Goal: Transaction & Acquisition: Subscribe to service/newsletter

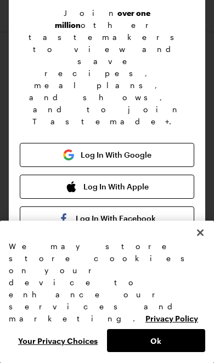
scroll to position [70, 0]
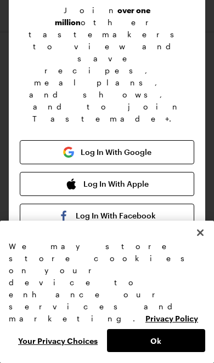
click at [159, 283] on input "email" at bounding box center [107, 295] width 174 height 24
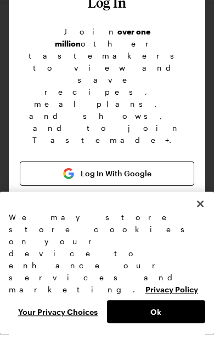
scroll to position [10, 0]
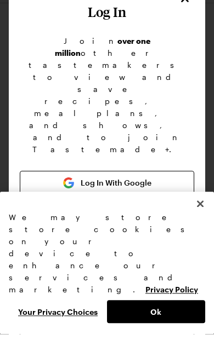
click at [166, 232] on button "Log In With Apple" at bounding box center [107, 244] width 174 height 24
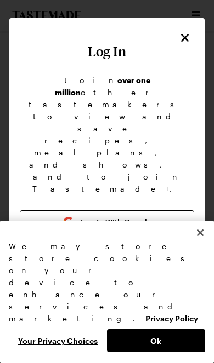
click at [205, 245] on button "Close" at bounding box center [200, 233] width 24 height 24
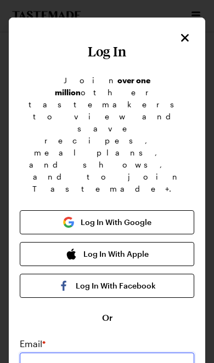
click at [162, 353] on input "email" at bounding box center [107, 365] width 174 height 24
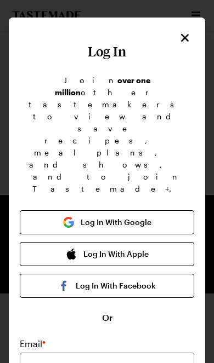
scroll to position [209, 0]
click at [193, 31] on div "Log In Join over one million other tastemakers to view and save recipes, meal p…" at bounding box center [107, 310] width 196 height 585
click at [185, 38] on icon "Close" at bounding box center [185, 38] width 8 height 8
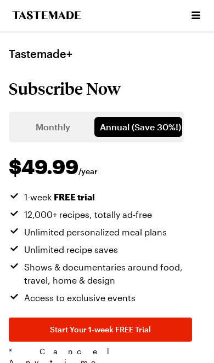
click at [189, 15] on icon "Open menu" at bounding box center [195, 15] width 13 height 13
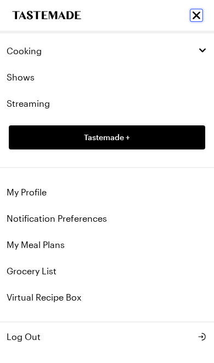
click at [197, 14] on icon "Close menu" at bounding box center [196, 16] width 8 height 8
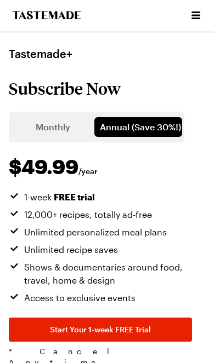
click at [61, 14] on icon "To Tastemade Home Page" at bounding box center [46, 15] width 68 height 8
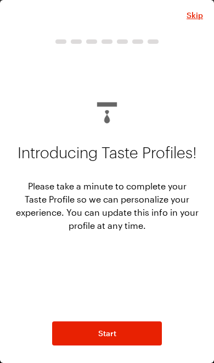
click at [196, 11] on span "Skip" at bounding box center [194, 15] width 16 height 11
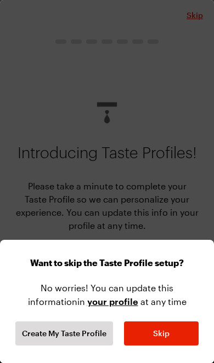
click at [176, 340] on button "Skip" at bounding box center [161, 333] width 74 height 24
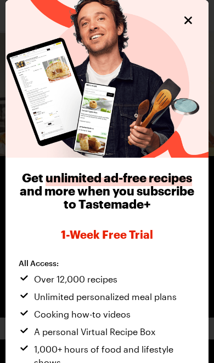
click at [189, 19] on icon "Close" at bounding box center [188, 20] width 8 height 8
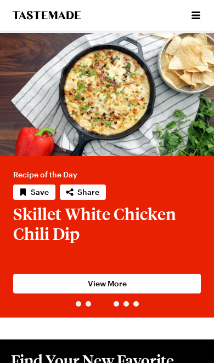
click at [196, 15] on icon "Open menu" at bounding box center [195, 16] width 9 height 8
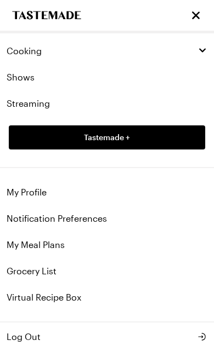
click at [134, 139] on link "Tastemade +" at bounding box center [107, 137] width 196 height 24
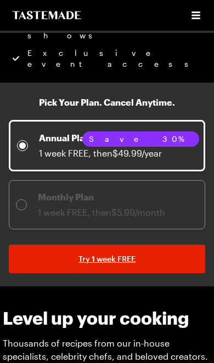
scroll to position [269, 0]
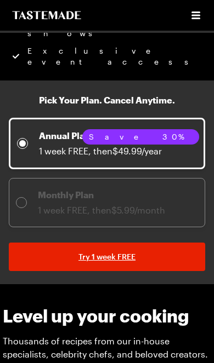
click at [192, 15] on icon "Open menu" at bounding box center [195, 16] width 9 height 8
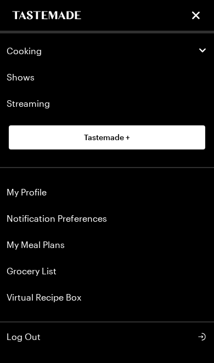
click at [28, 336] on span "Log Out" at bounding box center [24, 336] width 34 height 13
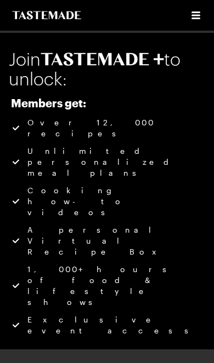
click at [198, 15] on icon "Open menu" at bounding box center [195, 16] width 9 height 8
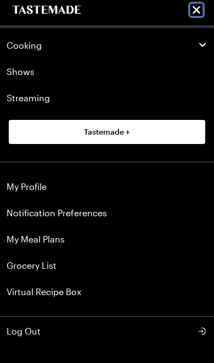
scroll to position [5, 0]
click at [41, 180] on link "My Profile" at bounding box center [107, 187] width 214 height 26
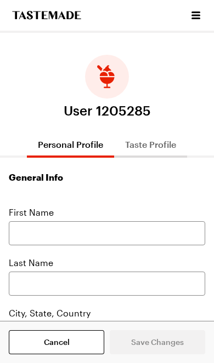
click at [161, 138] on button "Taste Profile" at bounding box center [150, 144] width 73 height 26
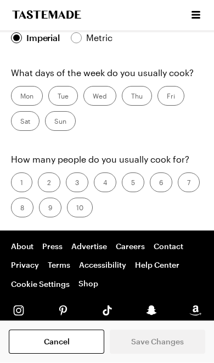
scroll to position [522, 0]
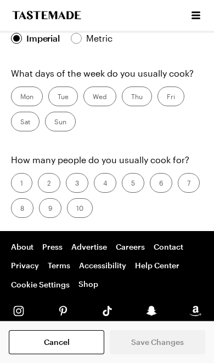
click at [191, 19] on icon "Open menu" at bounding box center [195, 15] width 13 height 13
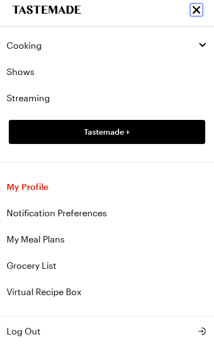
scroll to position [0, 0]
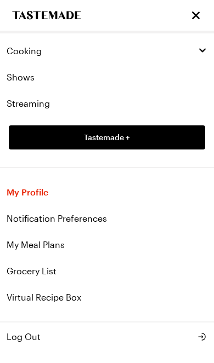
click at [162, 134] on link "Tastemade +" at bounding box center [107, 137] width 196 height 24
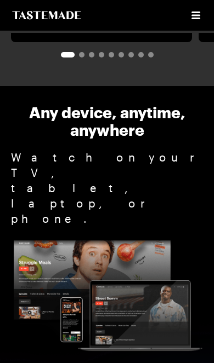
scroll to position [2108, 0]
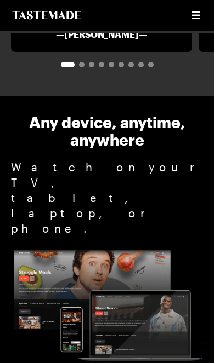
click at [194, 13] on icon "Open menu" at bounding box center [195, 16] width 9 height 8
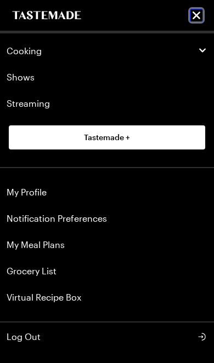
scroll to position [2030, 0]
click at [119, 138] on span "Tastemade +" at bounding box center [107, 137] width 46 height 11
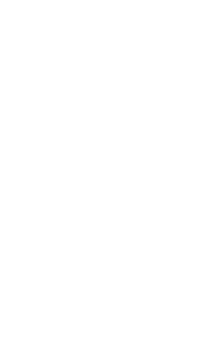
scroll to position [0, 0]
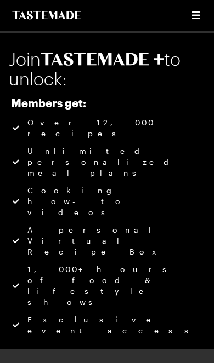
click at [189, 13] on icon "Open menu" at bounding box center [195, 15] width 13 height 13
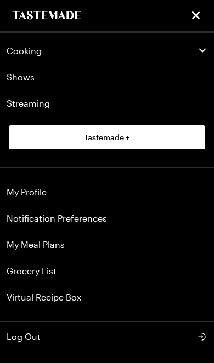
click at [199, 49] on icon "button" at bounding box center [202, 50] width 7 height 4
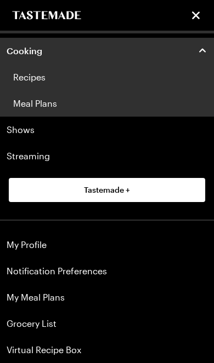
click at [196, 55] on div "Cooking" at bounding box center [107, 50] width 200 height 11
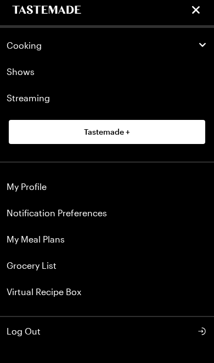
scroll to position [5, 0]
click at [31, 194] on link "My Profile" at bounding box center [107, 187] width 214 height 26
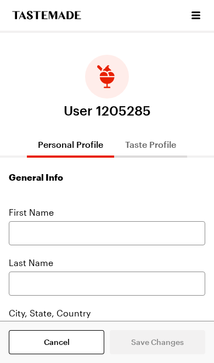
click at [151, 150] on button "Taste Profile" at bounding box center [150, 144] width 73 height 26
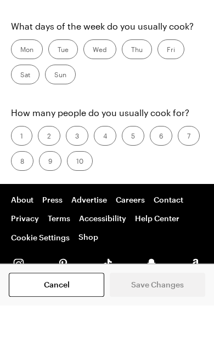
scroll to position [567, 0]
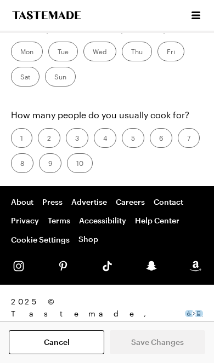
click at [194, 17] on icon "Open menu" at bounding box center [195, 15] width 13 height 13
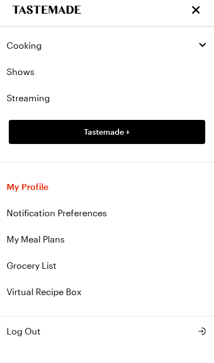
click at [129, 130] on span "Tastemade +" at bounding box center [107, 132] width 46 height 11
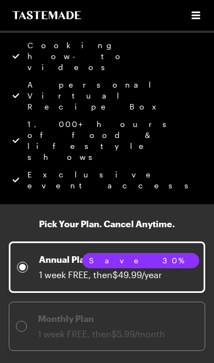
scroll to position [145, 0]
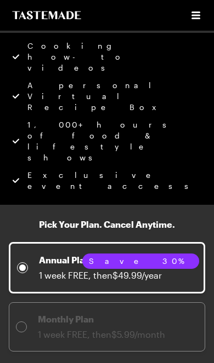
click at [163, 313] on p "Monthly Plan" at bounding box center [101, 319] width 127 height 13
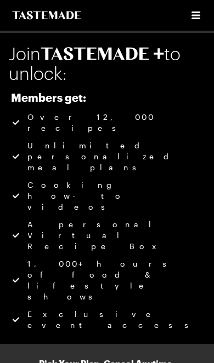
scroll to position [0, 0]
